Goal: Task Accomplishment & Management: Complete application form

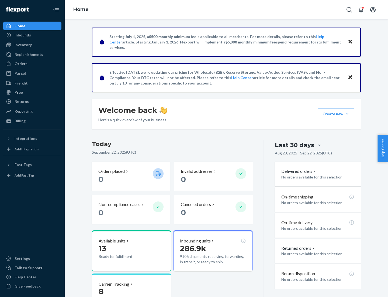
click at [347, 114] on button "Create new Create new inbound Create new order Create new product" at bounding box center [336, 113] width 36 height 11
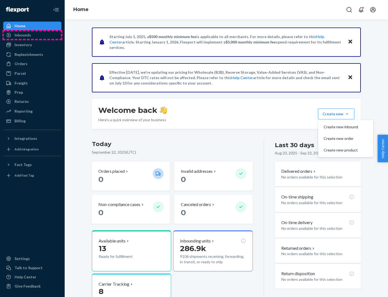
click at [32, 35] on div "Inbounds" at bounding box center [32, 35] width 57 height 8
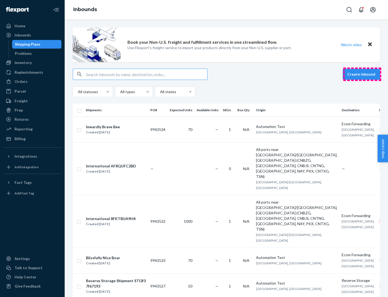
click at [363, 74] on button "Create inbound" at bounding box center [361, 74] width 37 height 11
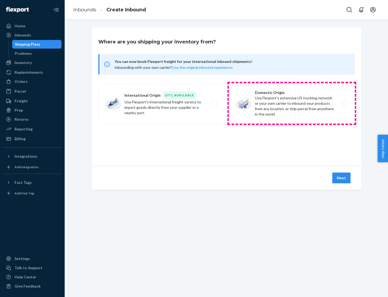
click at [292, 103] on label "Domestic Origin Use Flexport’s extensive US trucking network or your own carrie…" at bounding box center [292, 103] width 126 height 40
click at [345, 103] on input "Domestic Origin Use Flexport’s extensive US trucking network or your own carrie…" at bounding box center [347, 104] width 4 height 4
radio input "true"
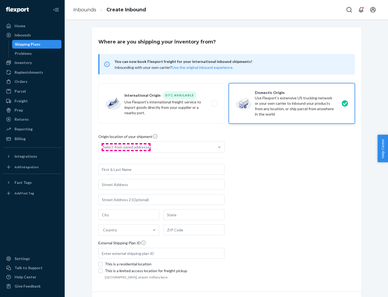
click at [126, 147] on div "Select from saved addresses" at bounding box center [127, 146] width 49 height 5
click at [104, 147] on input "Select from saved addresses" at bounding box center [103, 146] width 1 height 5
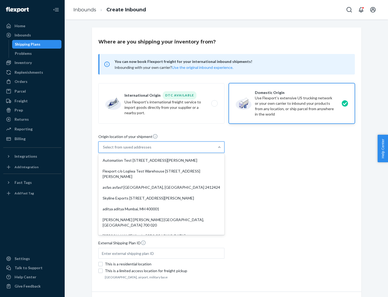
scroll to position [2, 0]
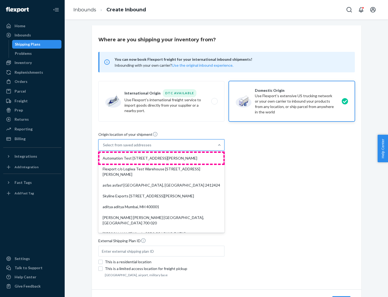
click at [162, 158] on div "Automation Test [STREET_ADDRESS][PERSON_NAME]" at bounding box center [162, 158] width 124 height 11
click at [104, 148] on input "option Automation Test [STREET_ADDRESS][PERSON_NAME]. 9 results available. Use …" at bounding box center [103, 144] width 1 height 5
type input "Automation Test"
type input "9th Floor"
type input "[GEOGRAPHIC_DATA]"
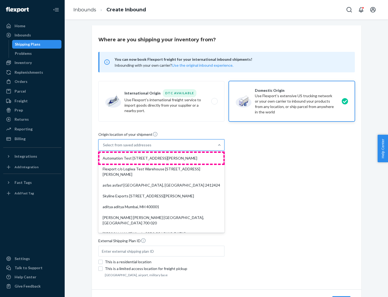
type input "CA"
type input "94104"
type input "[STREET_ADDRESS][PERSON_NAME]"
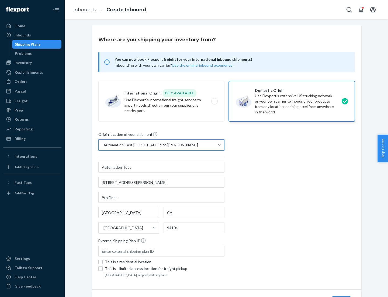
scroll to position [32, 0]
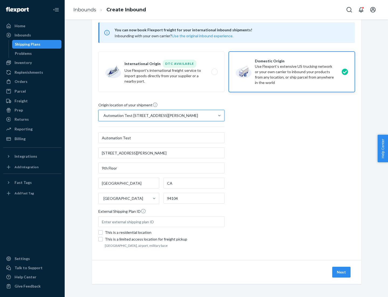
click at [342, 272] on button "Next" at bounding box center [342, 271] width 18 height 11
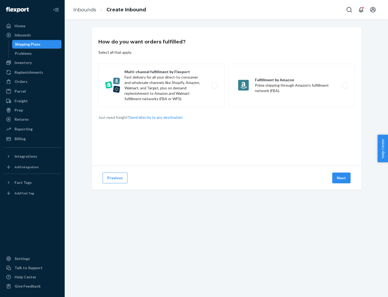
click at [162, 85] on label "Multi-channel fulfillment by Flexport Fast delivery for all your direct-to-cons…" at bounding box center [161, 85] width 126 height 43
click at [214, 85] on input "Multi-channel fulfillment by Flexport Fast delivery for all your direct-to-cons…" at bounding box center [216, 86] width 4 height 4
radio input "true"
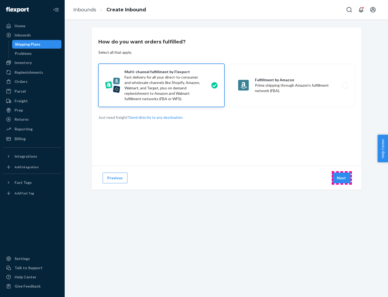
click at [342, 178] on button "Next" at bounding box center [342, 177] width 18 height 11
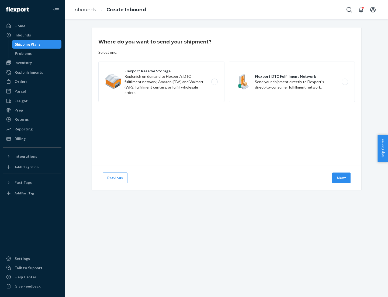
click at [292, 82] on label "Flexport DTC Fulfillment Network Send your shipment directly to Flexport's dire…" at bounding box center [292, 81] width 126 height 40
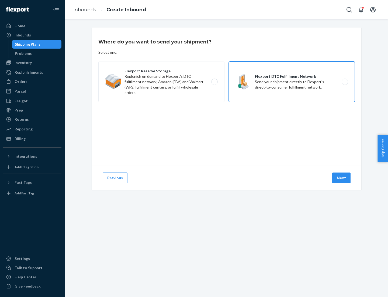
click at [345, 82] on input "Flexport DTC Fulfillment Network Send your shipment directly to Flexport's dire…" at bounding box center [347, 82] width 4 height 4
radio input "true"
click at [342, 178] on button "Next" at bounding box center [342, 177] width 18 height 11
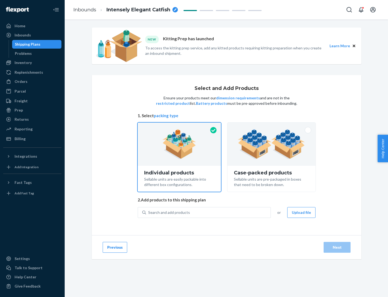
click at [272, 144] on img at bounding box center [271, 144] width 67 height 30
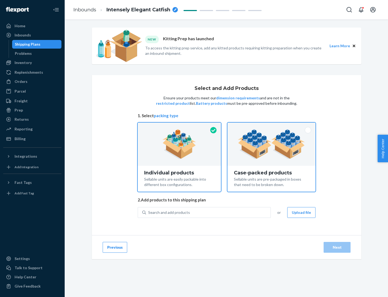
click at [272, 126] on input "Case-packed products Sellable units are pre-packaged in boxes that need to be b…" at bounding box center [272, 124] width 4 height 4
radio input "true"
radio input "false"
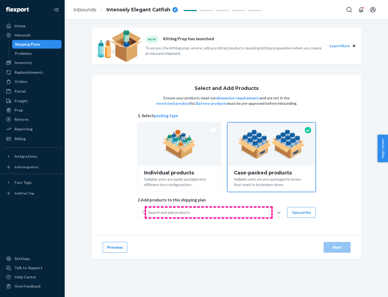
click at [209, 212] on div "Search and add products" at bounding box center [208, 212] width 125 height 10
click at [149, 212] on input "Search and add products" at bounding box center [148, 212] width 1 height 5
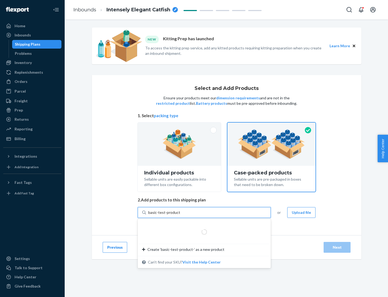
type input "basic-test-product-1"
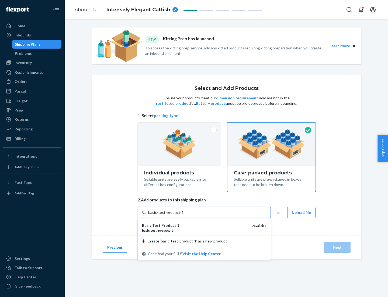
click at [195, 230] on div "basic - test - product - 1" at bounding box center [194, 230] width 105 height 5
click at [183, 215] on input "basic-test-product-1" at bounding box center [165, 212] width 35 height 5
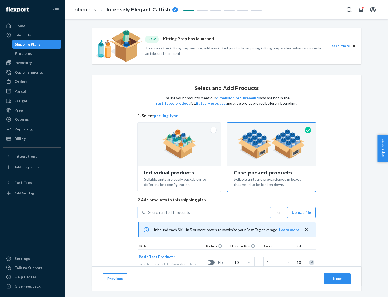
scroll to position [19, 0]
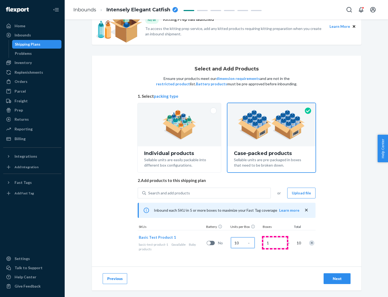
type input "10"
type input "7"
click at [337, 278] on div "Next" at bounding box center [338, 278] width 18 height 5
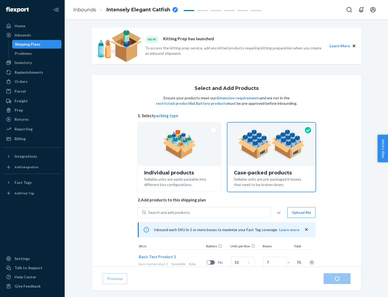
radio input "true"
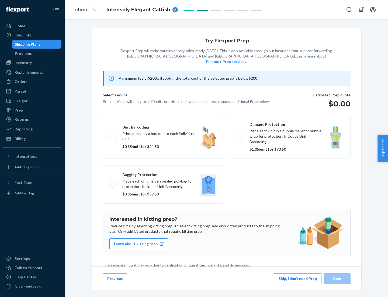
scroll to position [1, 0]
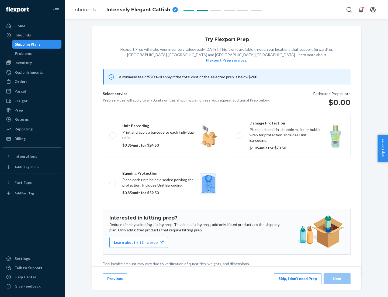
click at [163, 172] on label "Bagging protection Place each unit inside a sealed polybag for protection. Incl…" at bounding box center [163, 183] width 121 height 38
click at [113, 181] on input "Bagging protection Place each unit inside a sealed polybag for protection. Incl…" at bounding box center [112, 183] width 4 height 4
checkbox input "true"
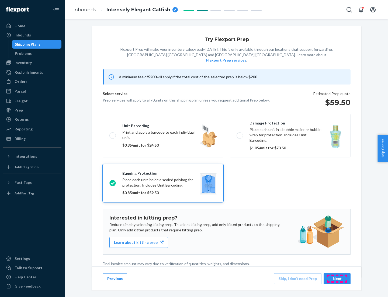
click at [337, 278] on div "Next" at bounding box center [338, 278] width 18 height 5
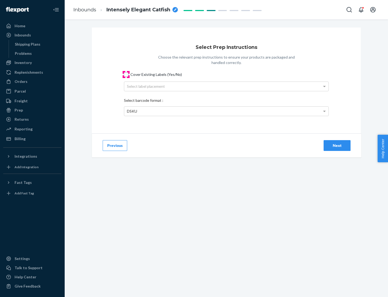
click at [126, 74] on input "Cover Existing Labels (Yes/No)" at bounding box center [126, 74] width 4 height 4
checkbox input "true"
click at [227, 86] on div "Select label placement" at bounding box center [226, 86] width 204 height 9
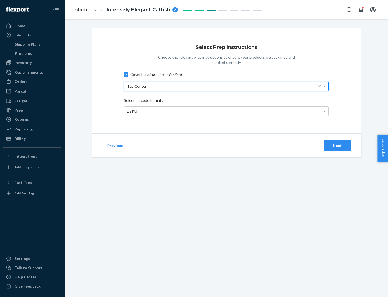
click at [227, 111] on div "DSKU" at bounding box center [226, 111] width 204 height 9
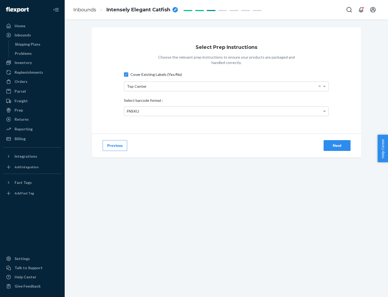
click at [337, 145] on div "Next" at bounding box center [338, 145] width 18 height 5
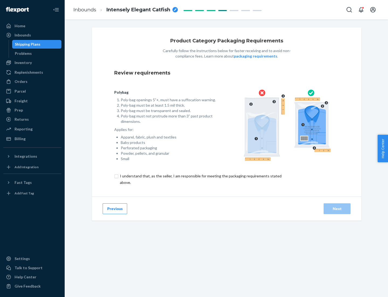
click at [200, 179] on input "checkbox" at bounding box center [203, 179] width 179 height 13
checkbox input "true"
click at [337, 208] on div "Next" at bounding box center [338, 208] width 18 height 5
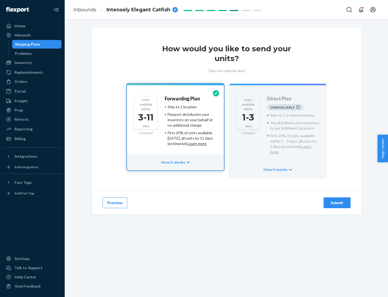
click at [183, 98] on h4 "Forwarding Plan" at bounding box center [182, 98] width 35 height 5
click at [337, 200] on div "Submit" at bounding box center [338, 202] width 18 height 5
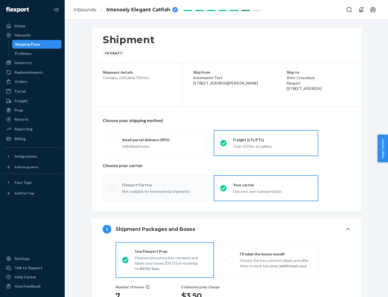
radio input "true"
radio input "false"
radio input "true"
radio input "false"
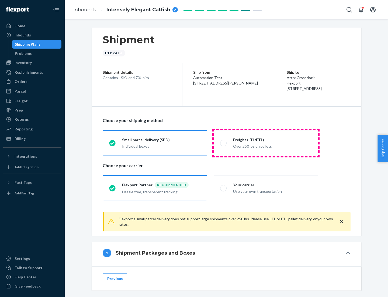
click at [266, 143] on div "Over 250 lbs on pallets" at bounding box center [272, 145] width 79 height 6
click at [224, 143] on input "Freight (LTL/FTL) Over 250 lbs on pallets" at bounding box center [222, 143] width 4 height 4
radio input "true"
radio input "false"
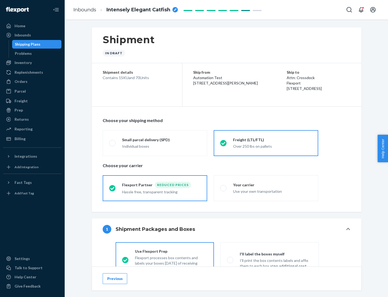
scroll to position [30, 0]
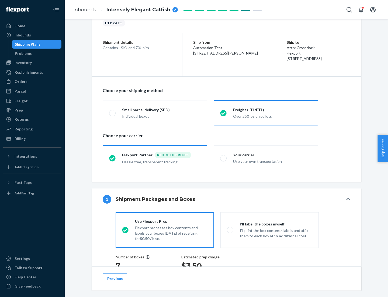
click at [266, 158] on div "Use your own transportation" at bounding box center [272, 161] width 79 height 6
click at [224, 158] on input "Your carrier Use your own transportation" at bounding box center [222, 158] width 4 height 4
radio input "true"
radio input "false"
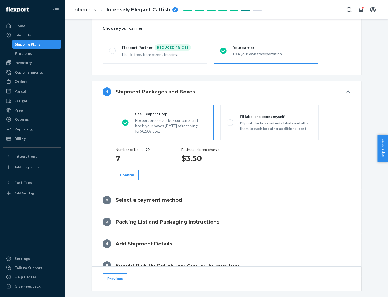
scroll to position [102, 0]
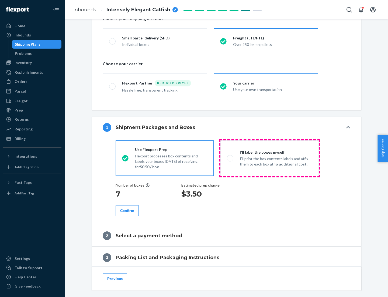
click at [270, 158] on p "I’ll print the box contents labels and affix them to each box at no additional …" at bounding box center [276, 161] width 73 height 11
click at [231, 158] on input "I'll label the boxes myself I’ll print the box contents labels and affix them t…" at bounding box center [229, 158] width 4 height 4
radio input "true"
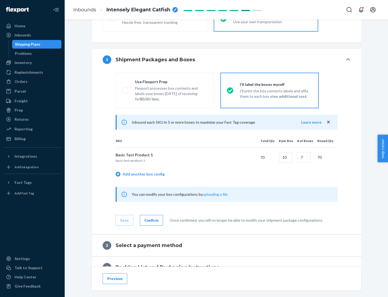
scroll to position [93, 0]
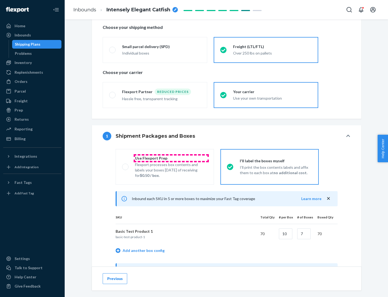
click at [171, 158] on div "Use Flexport Prep" at bounding box center [171, 157] width 73 height 5
click at [126, 165] on input "Use Flexport Prep Flexport processes box contents and labels your boxes [DATE] …" at bounding box center [124, 167] width 4 height 4
radio input "true"
radio input "false"
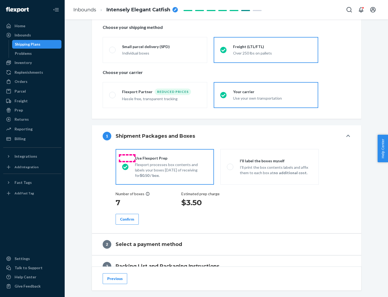
scroll to position [154, 0]
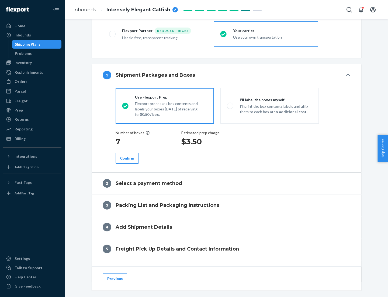
click at [127, 158] on div "Confirm" at bounding box center [127, 157] width 14 height 5
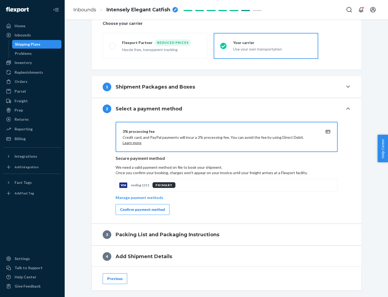
scroll to position [193, 0]
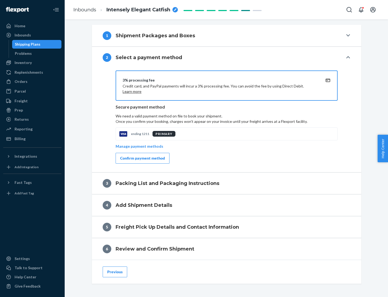
click at [142, 158] on div "Confirm payment method" at bounding box center [142, 157] width 45 height 5
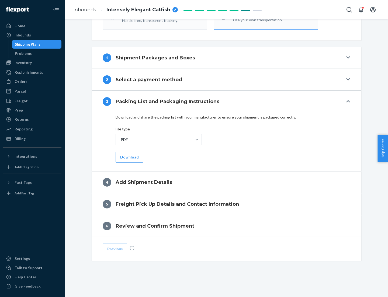
scroll to position [170, 0]
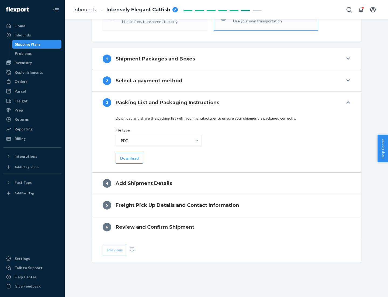
click at [129, 158] on button "Download" at bounding box center [130, 158] width 28 height 11
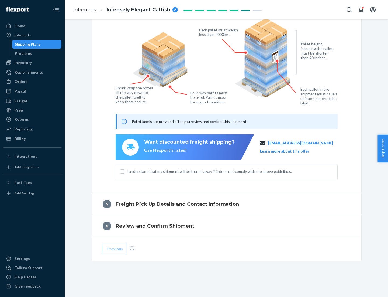
click at [227, 171] on span "I understand that my shipment will be turned away if it does not comply with th…" at bounding box center [230, 171] width 207 height 5
click at [125, 171] on input "I understand that my shipment will be turned away if it does not comply with th…" at bounding box center [122, 171] width 4 height 4
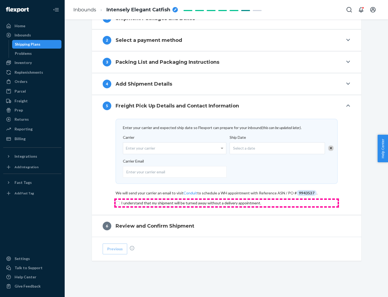
click at [227, 203] on input "checkbox" at bounding box center [227, 203] width 222 height 6
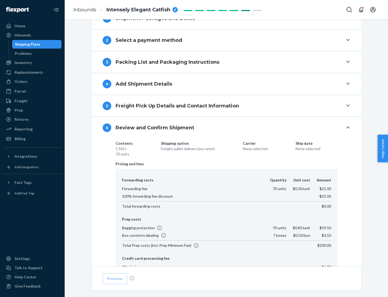
scroll to position [288, 0]
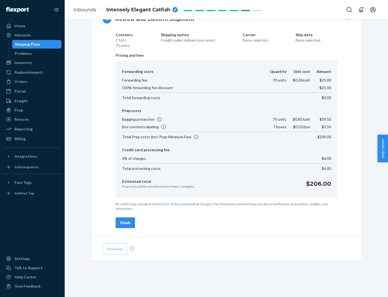
click at [125, 223] on div "Finish" at bounding box center [125, 222] width 10 height 5
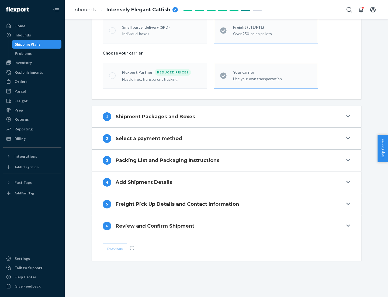
scroll to position [112, 0]
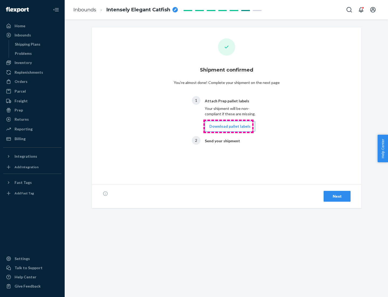
click at [229, 126] on button "Download pallet labels" at bounding box center [230, 126] width 50 height 11
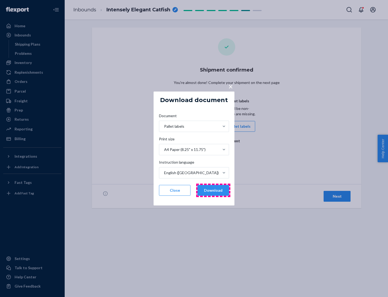
click at [213, 190] on button "Download" at bounding box center [214, 190] width 32 height 11
click at [231, 86] on span "×" at bounding box center [231, 86] width 4 height 9
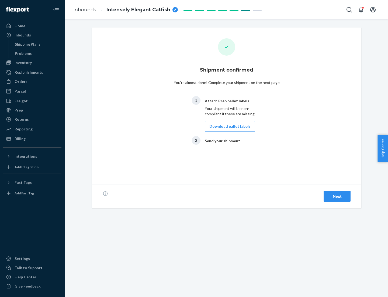
click at [337, 196] on div "Next" at bounding box center [338, 195] width 18 height 5
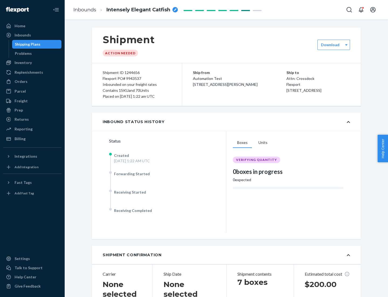
scroll to position [116, 0]
